Goal: Transaction & Acquisition: Purchase product/service

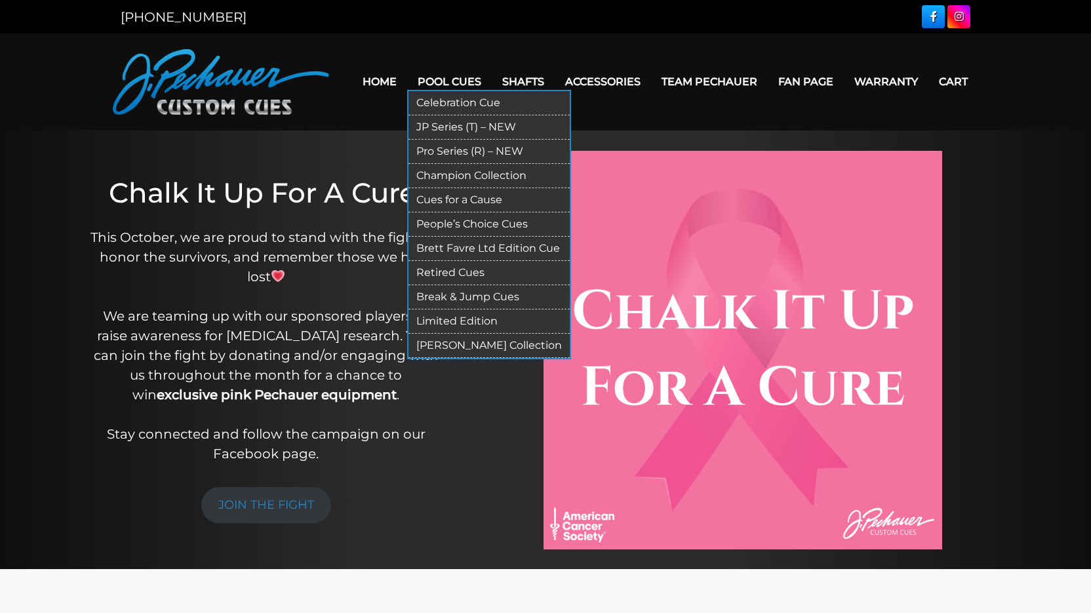
click at [450, 78] on link "Pool Cues" at bounding box center [449, 81] width 85 height 33
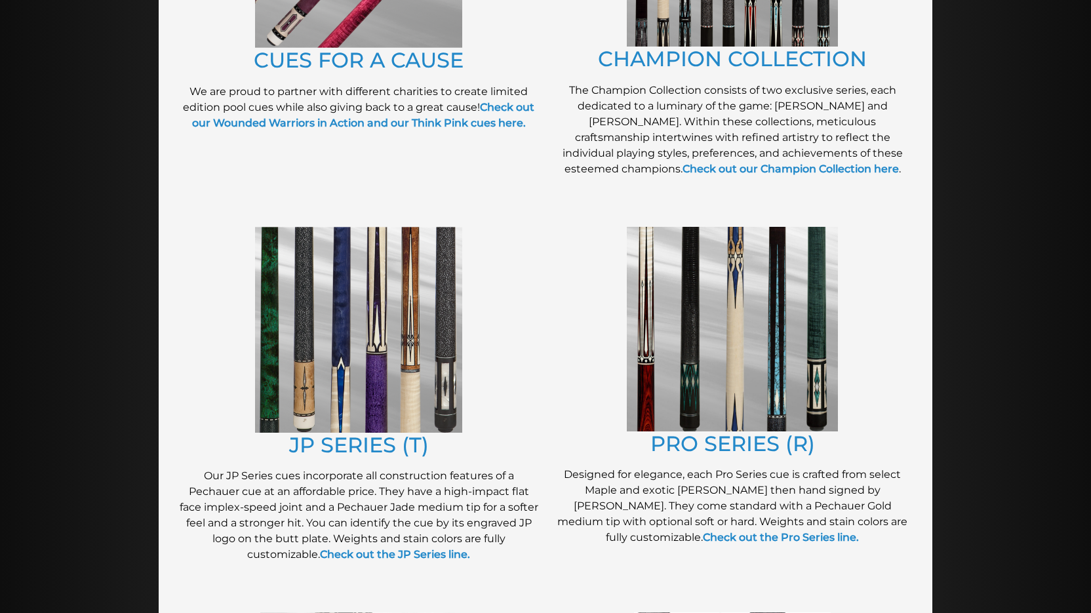
scroll to position [504, 0]
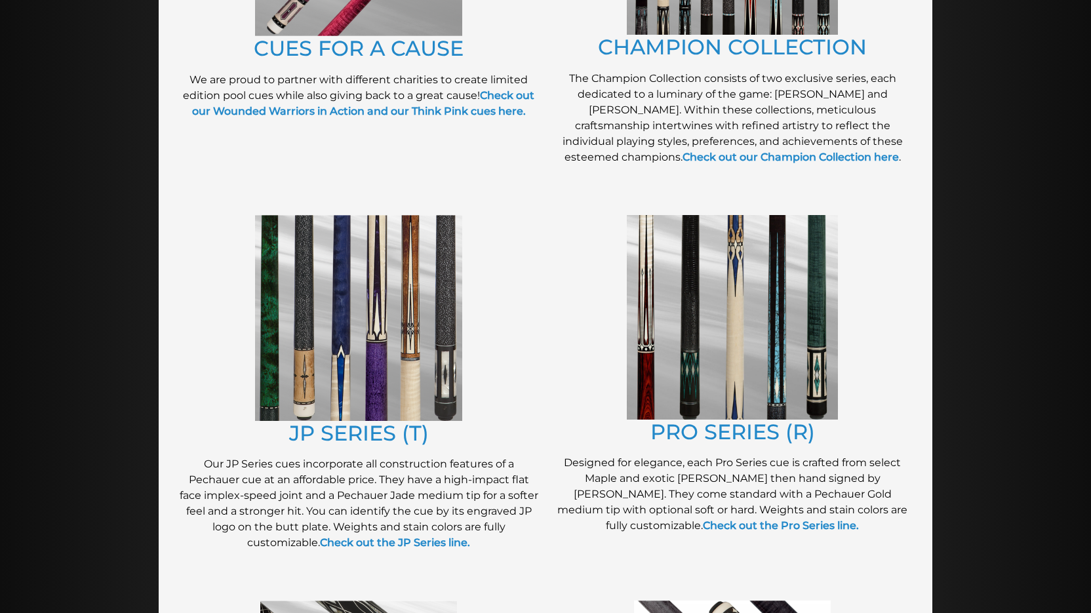
click at [727, 359] on img at bounding box center [732, 317] width 211 height 205
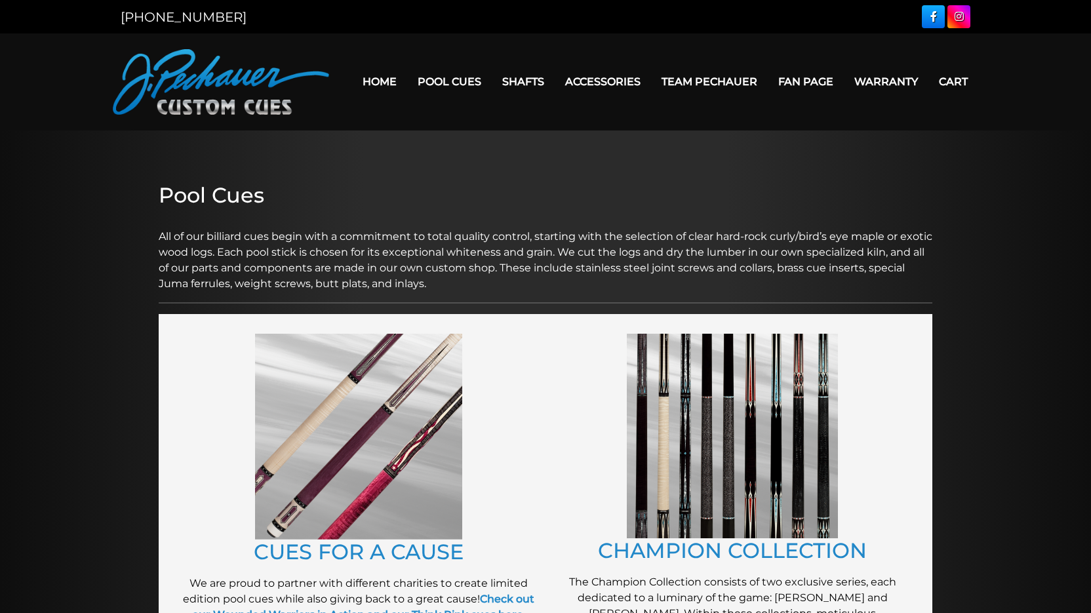
scroll to position [504, 0]
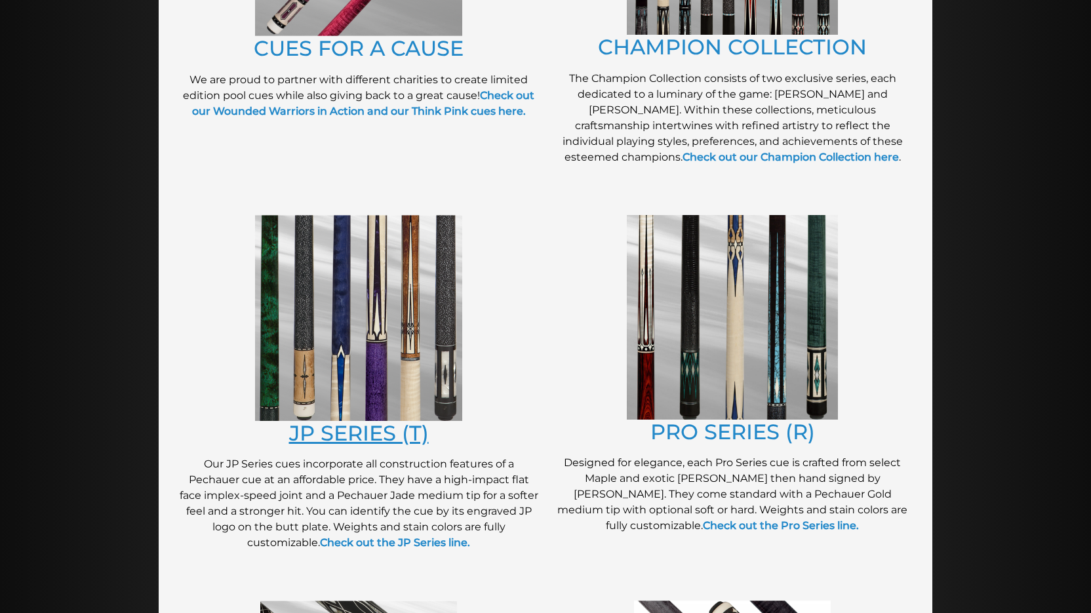
click at [369, 422] on link "JP SERIES (T)" at bounding box center [359, 433] width 140 height 26
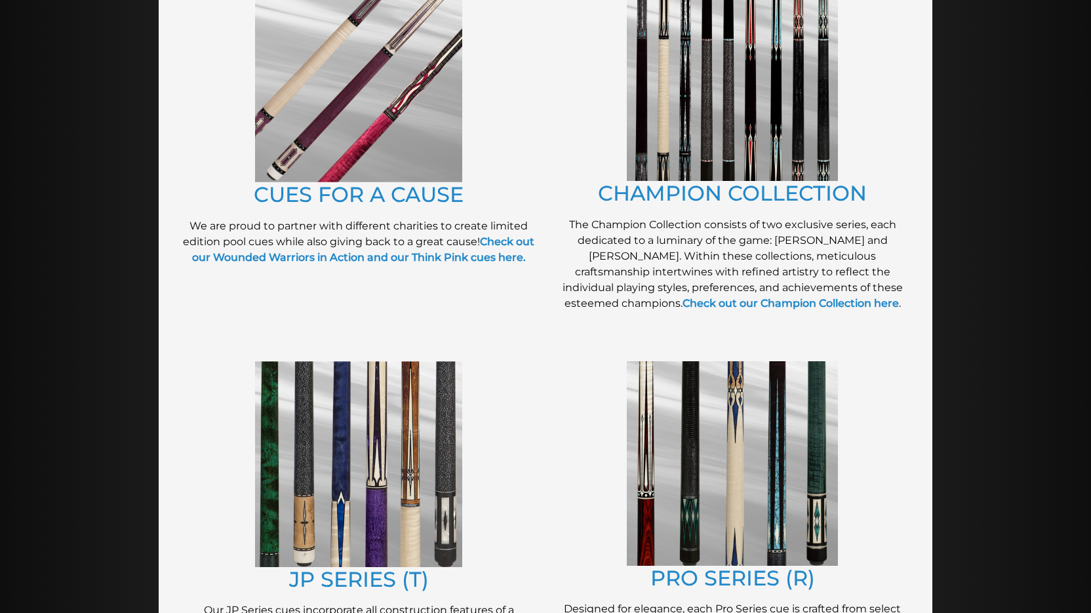
scroll to position [355, 0]
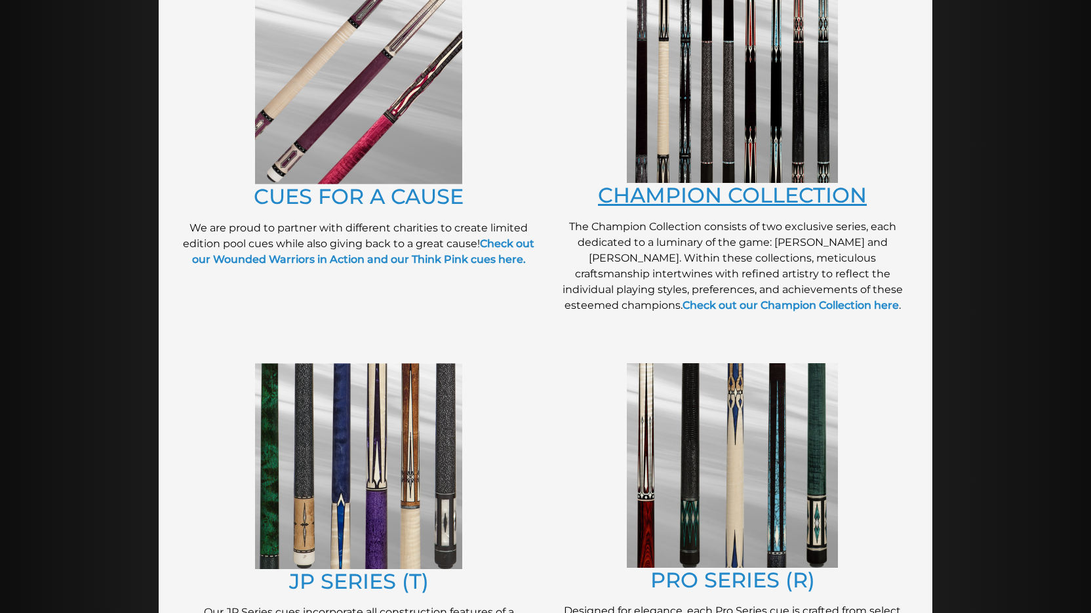
click at [660, 193] on link "CHAMPION COLLECTION" at bounding box center [732, 195] width 269 height 26
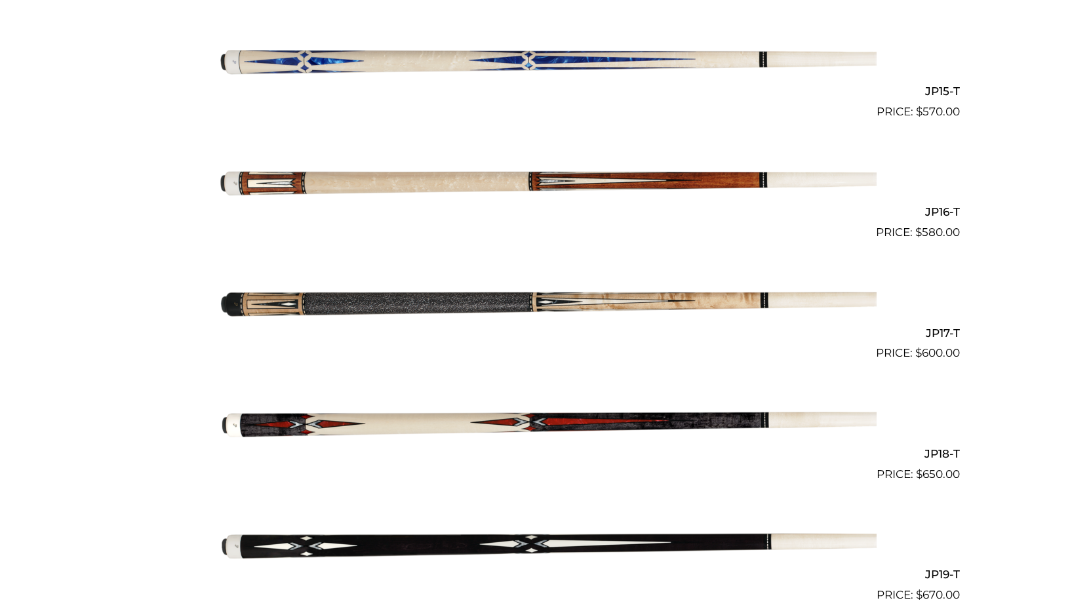
scroll to position [2108, 0]
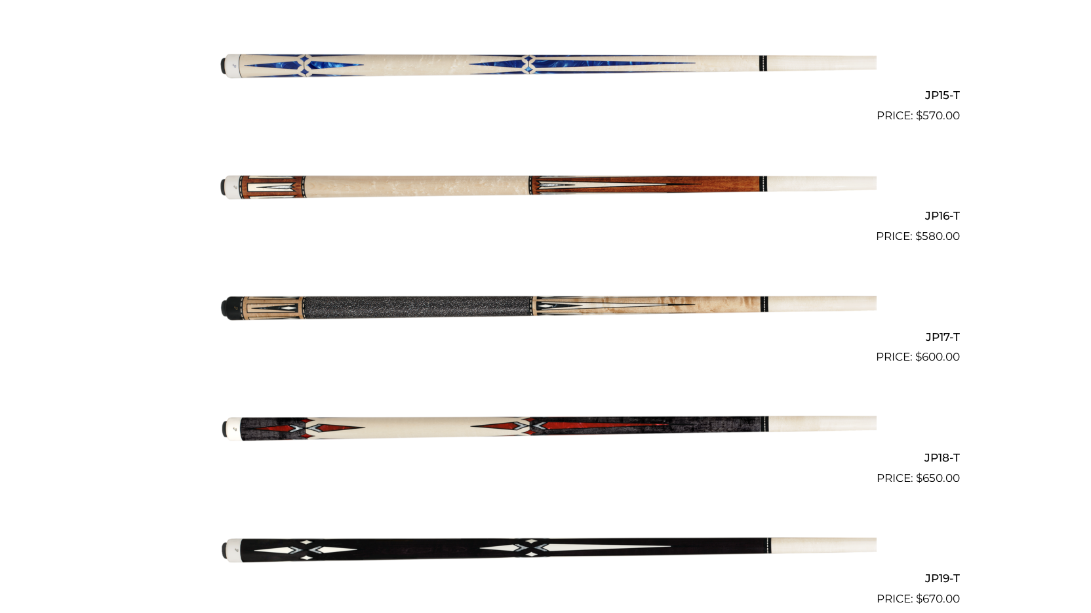
click at [546, 301] on img at bounding box center [545, 306] width 662 height 110
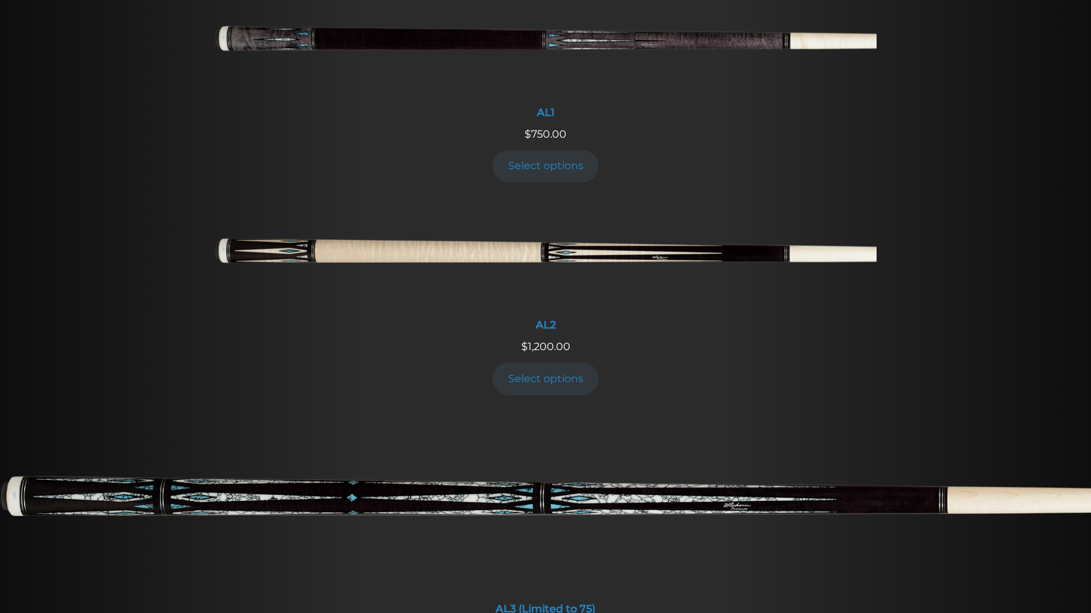
scroll to position [608, 0]
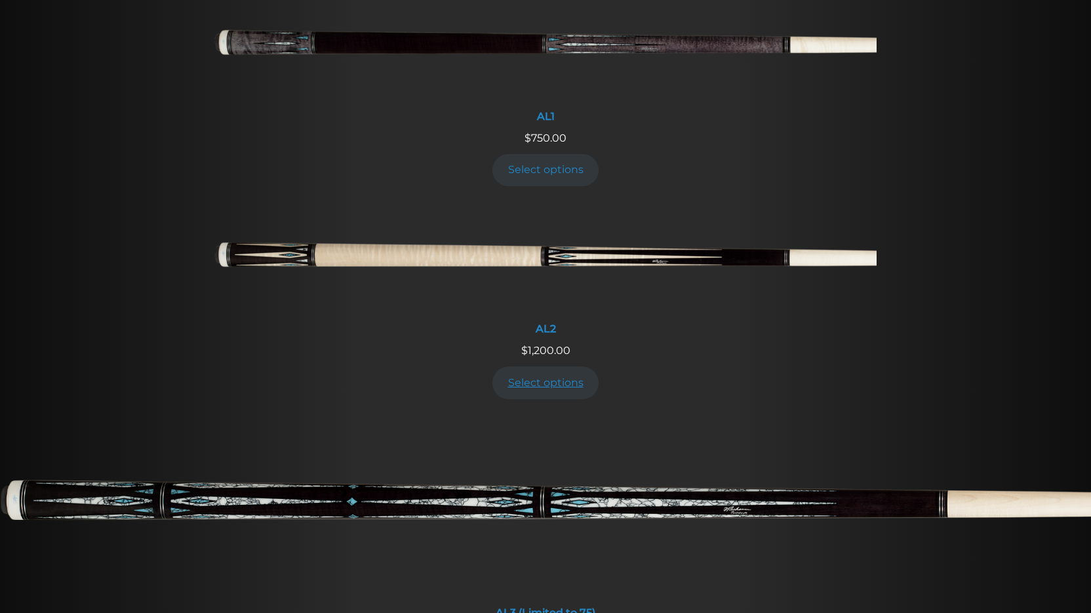
click at [542, 384] on link "Select options" at bounding box center [545, 383] width 106 height 32
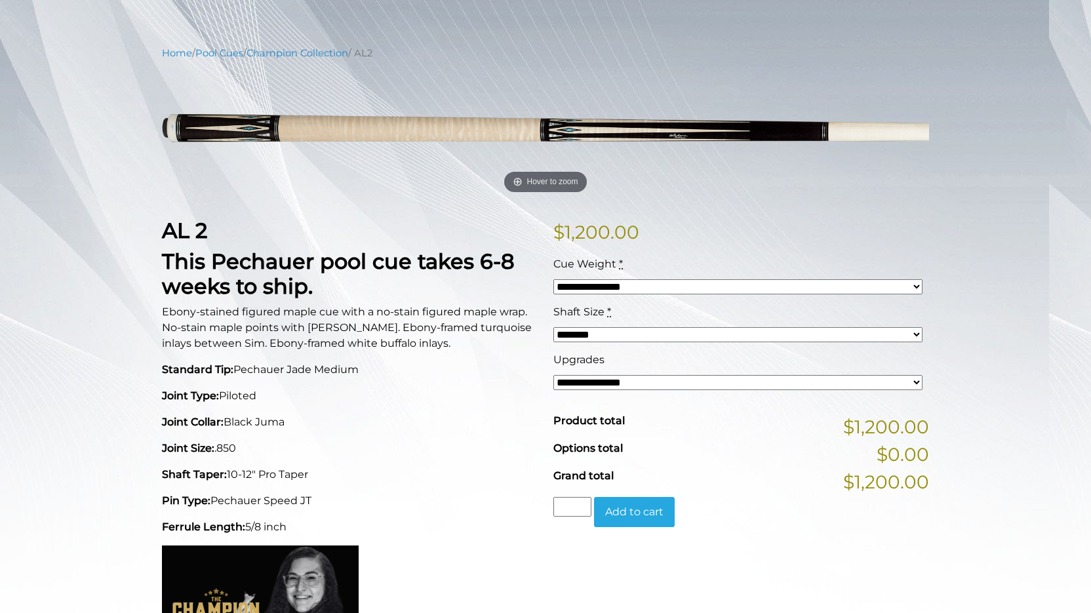
scroll to position [131, 0]
click at [635, 291] on select "**********" at bounding box center [737, 286] width 369 height 15
click at [675, 239] on p "$ 1,200.00" at bounding box center [741, 232] width 376 height 28
click at [657, 383] on select "**********" at bounding box center [737, 381] width 369 height 15
click at [488, 393] on p "Joint Type: Piloted" at bounding box center [350, 396] width 376 height 16
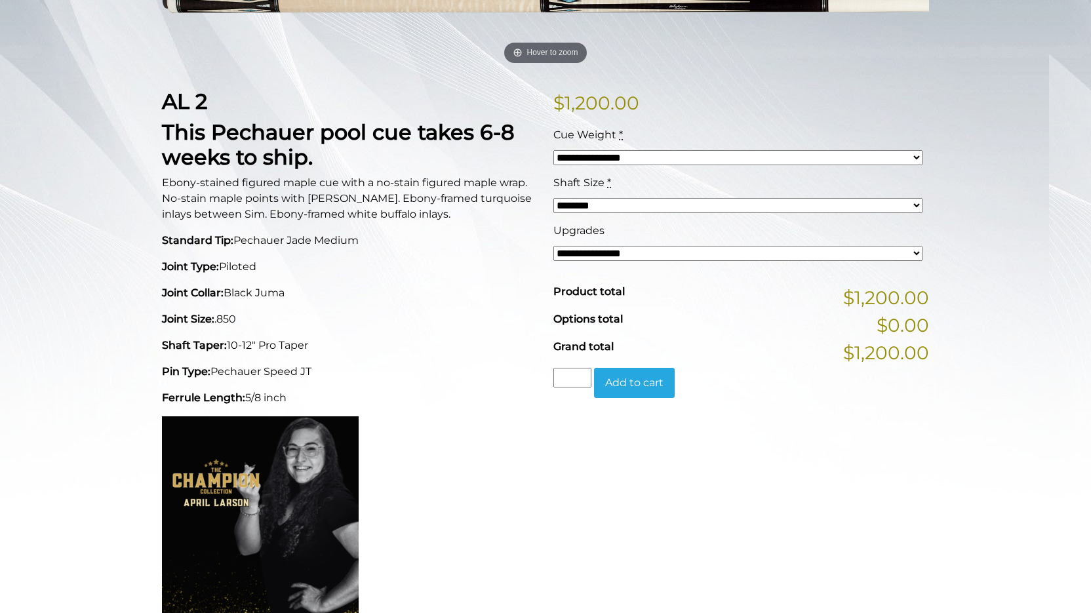
scroll to position [262, 0]
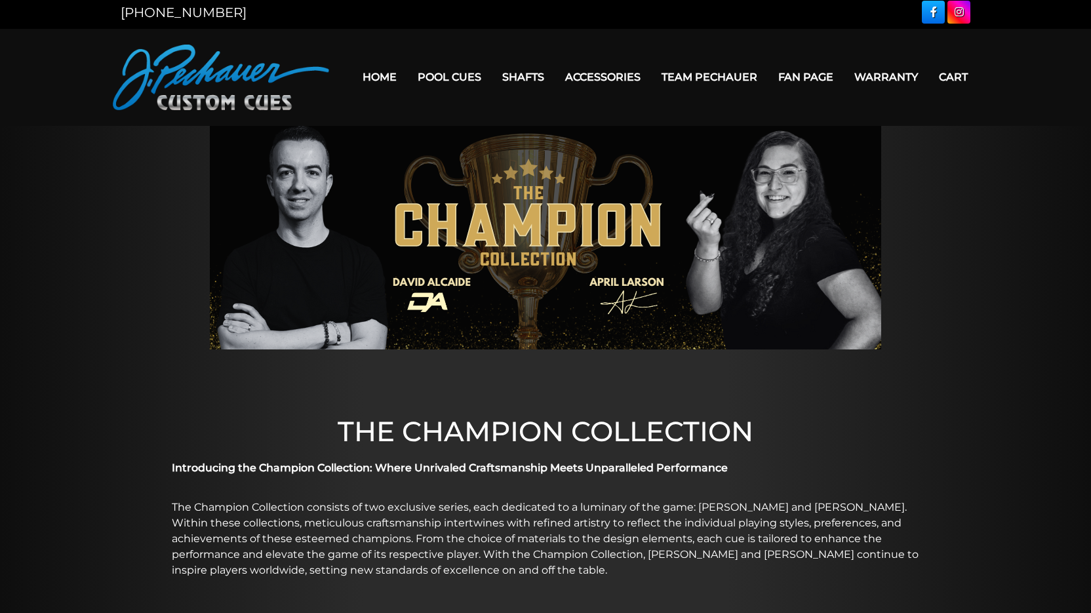
scroll to position [3, 0]
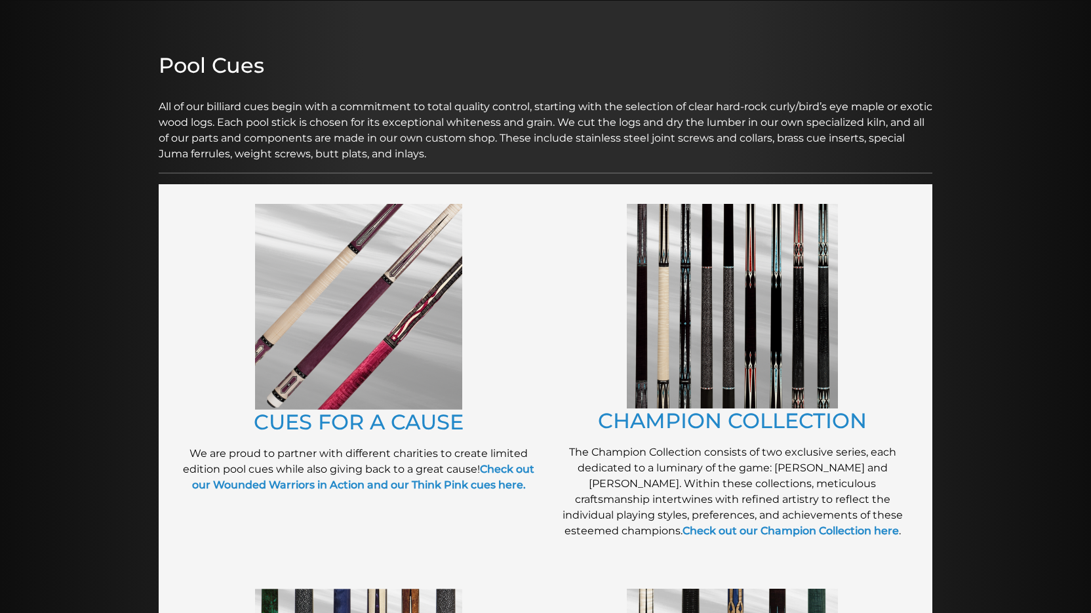
scroll to position [128, 0]
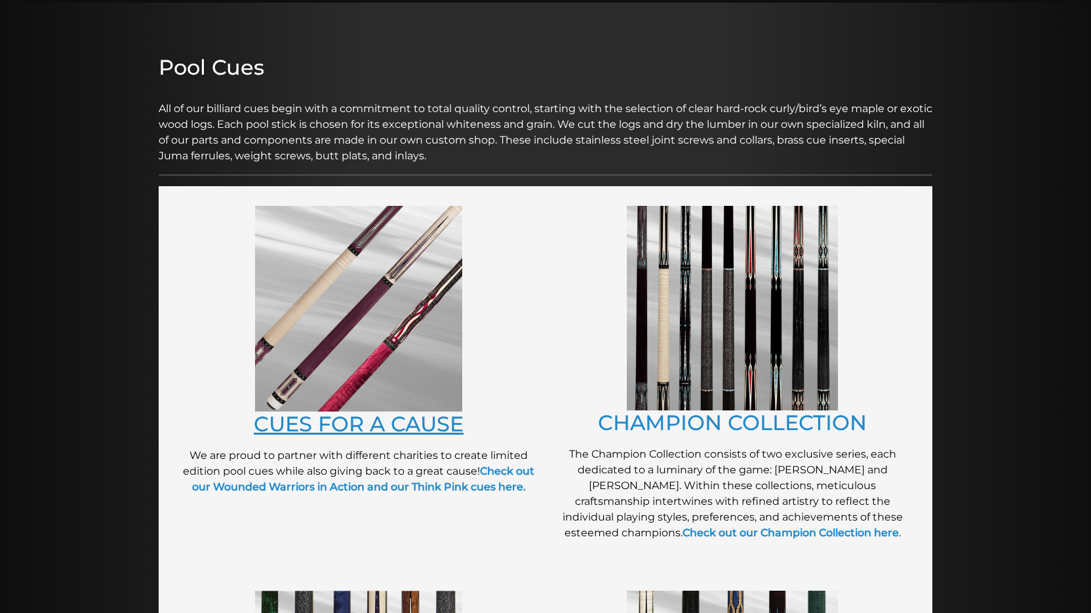
click at [343, 425] on link "CUES FOR A CAUSE" at bounding box center [359, 424] width 210 height 26
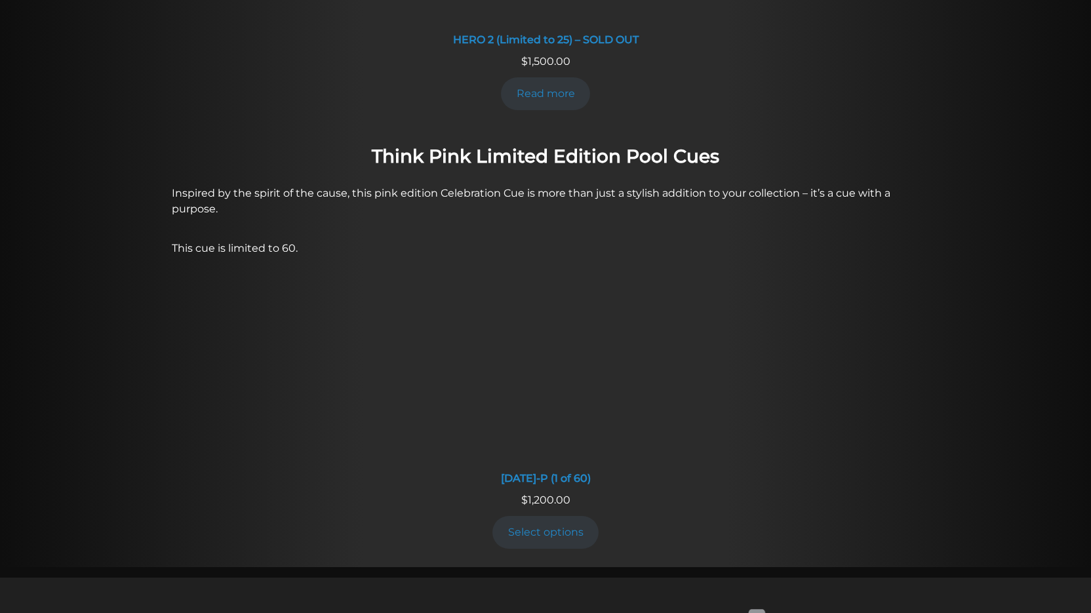
scroll to position [943, 0]
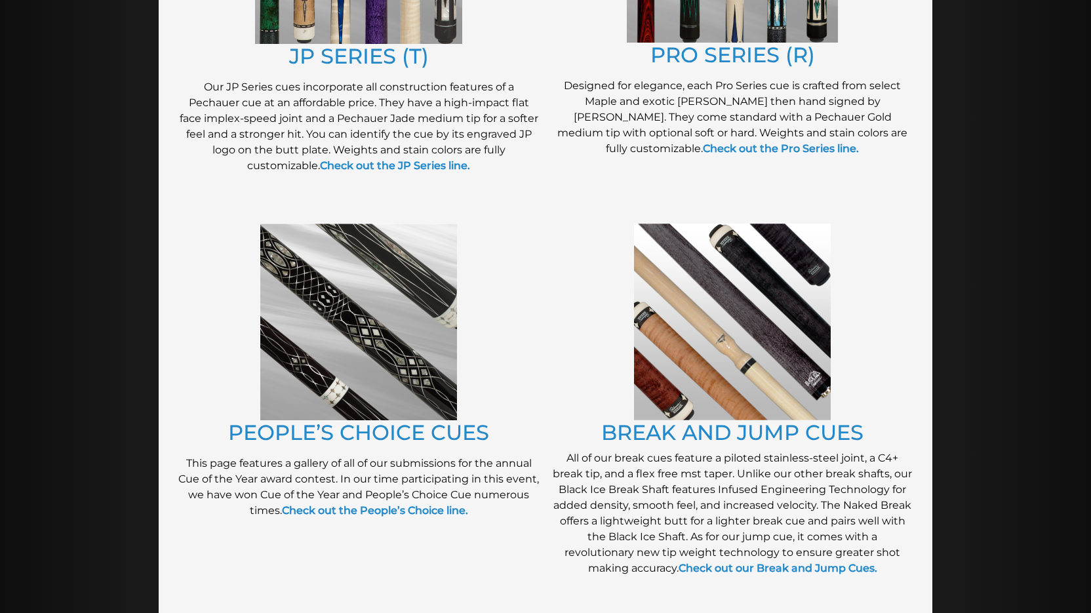
scroll to position [885, 0]
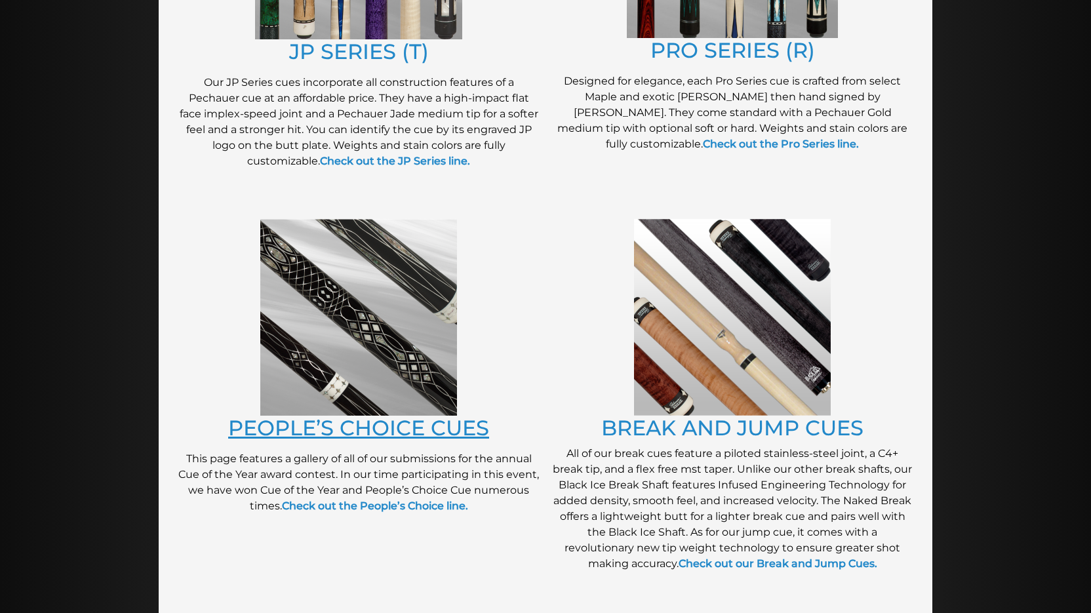
click at [430, 432] on link "PEOPLE’S CHOICE CUES" at bounding box center [358, 428] width 261 height 26
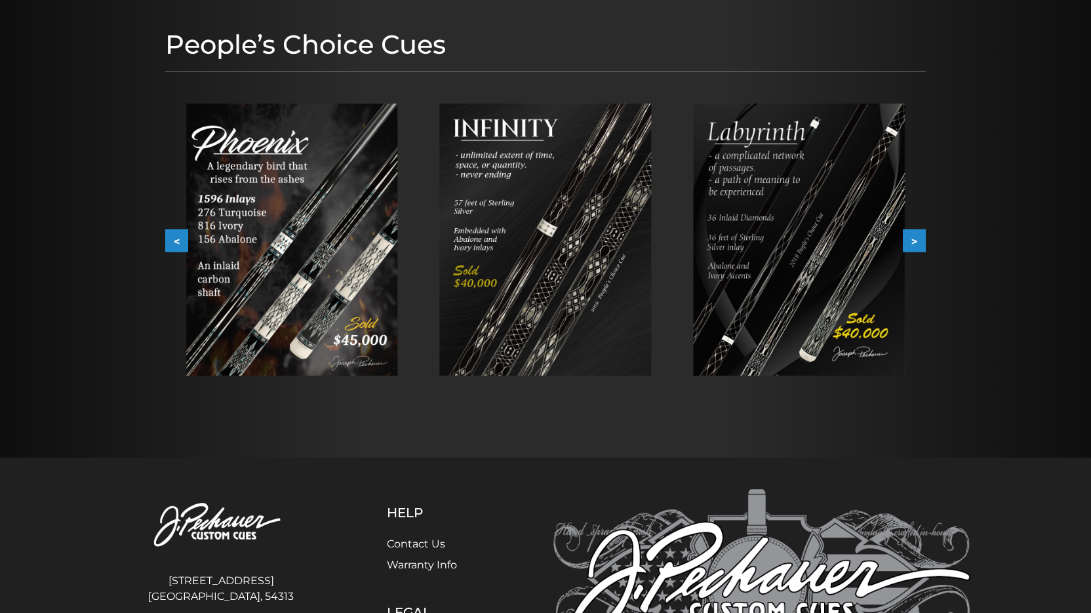
scroll to position [157, 0]
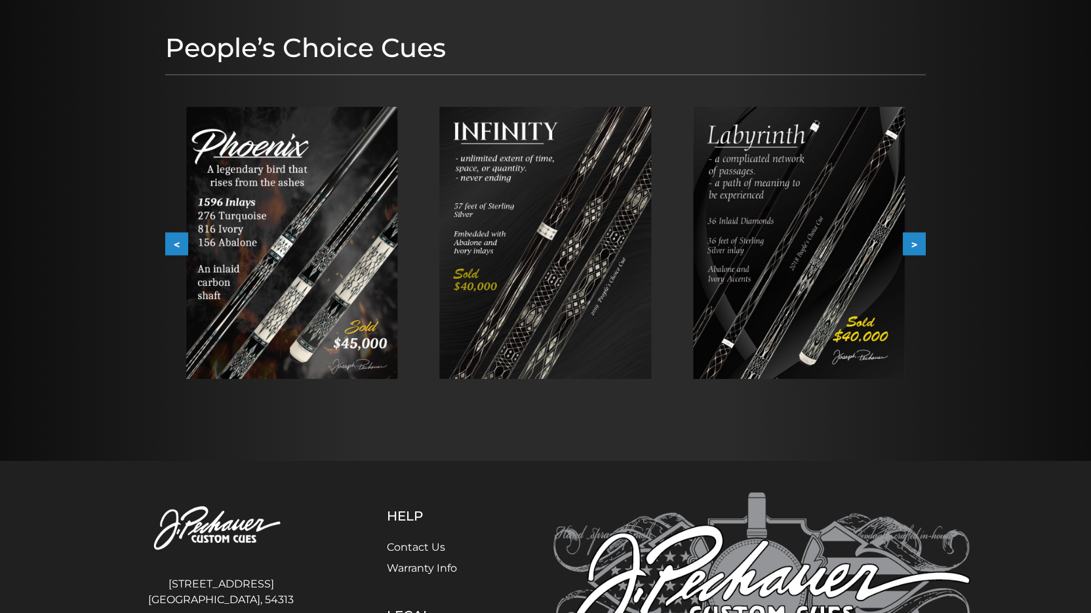
click at [921, 251] on button ">" at bounding box center [914, 244] width 23 height 23
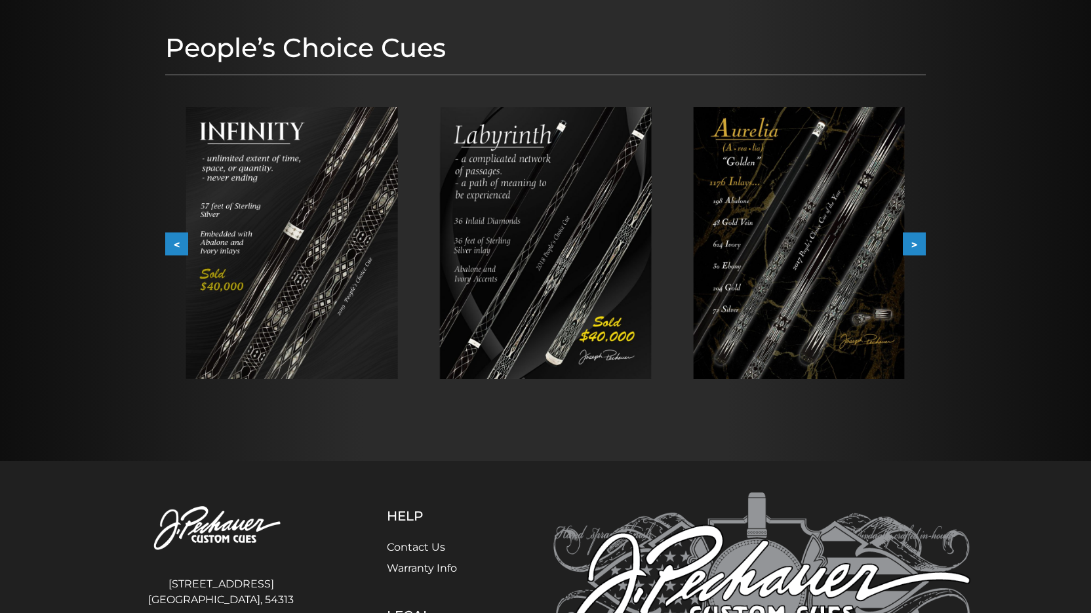
click at [921, 251] on button ">" at bounding box center [914, 244] width 23 height 23
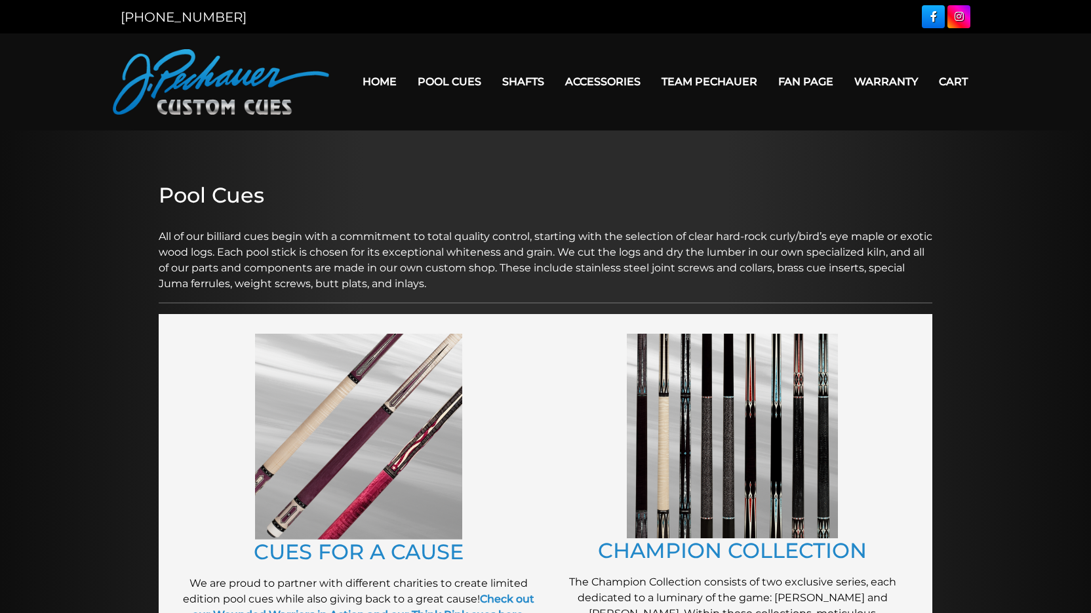
scroll to position [885, 0]
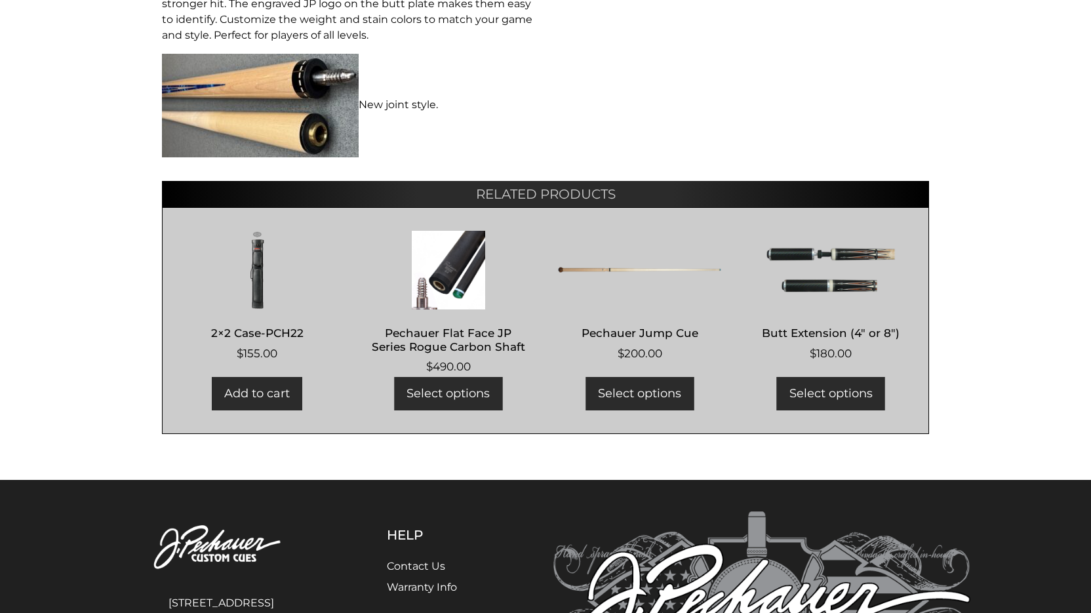
scroll to position [867, 0]
